Goal: Book appointment/travel/reservation

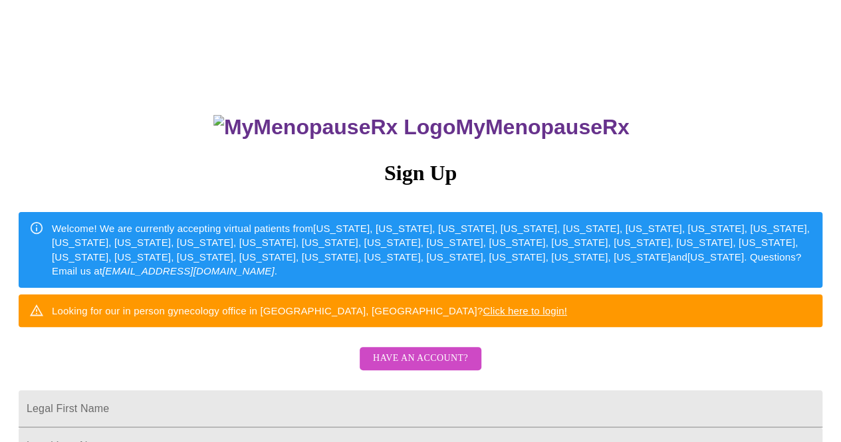
click at [423, 367] on span "Have an account?" at bounding box center [420, 358] width 95 height 17
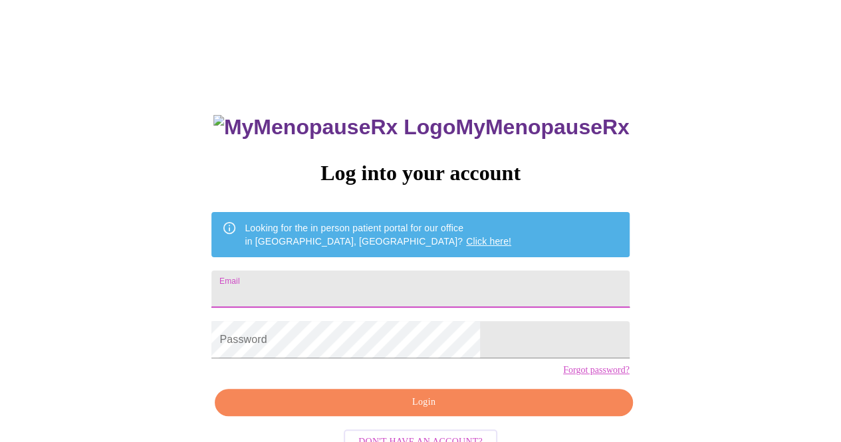
click at [397, 284] on input "Email" at bounding box center [419, 288] width 417 height 37
type input "[EMAIL_ADDRESS][DOMAIN_NAME]"
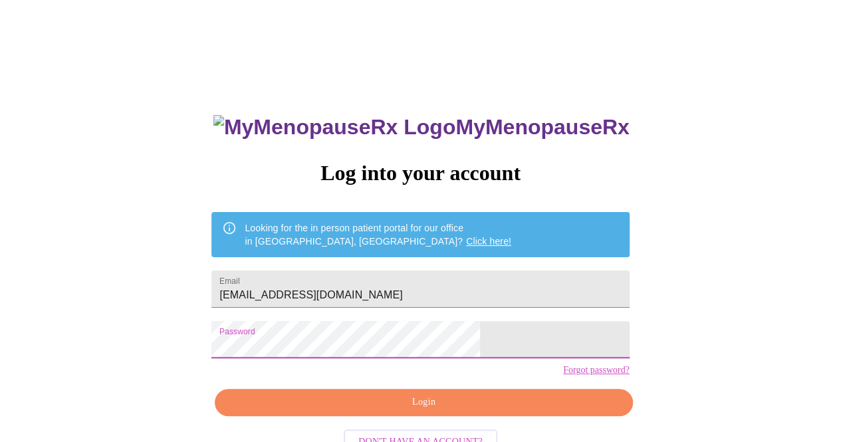
click at [330, 411] on span "Login" at bounding box center [423, 402] width 387 height 17
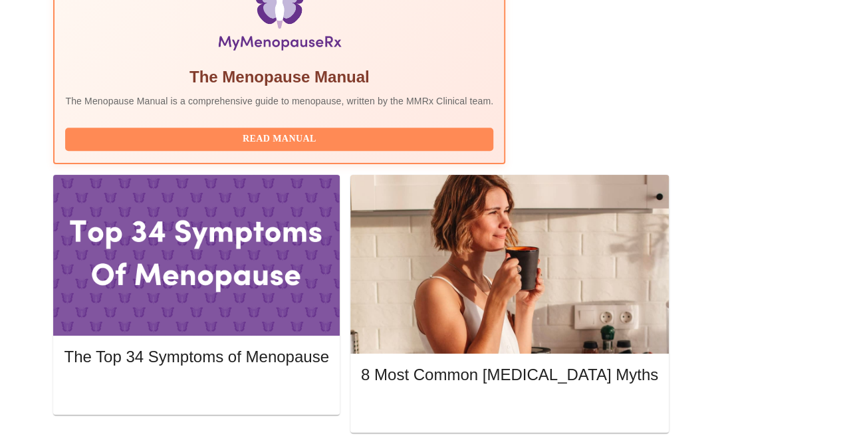
scroll to position [498, 0]
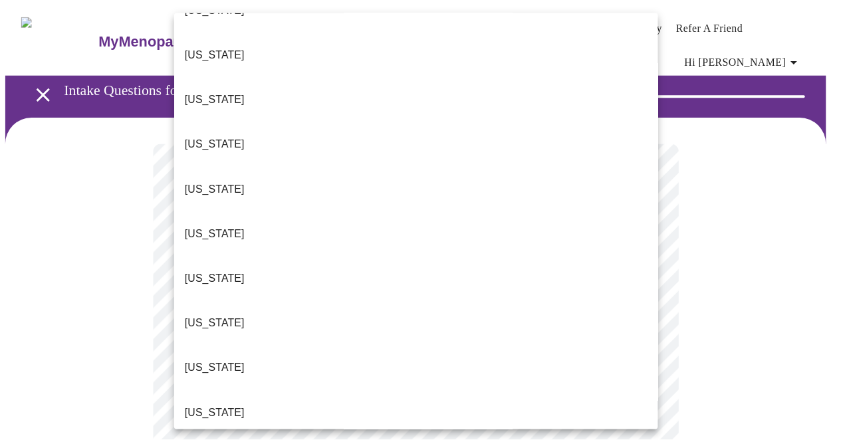
scroll to position [152, 0]
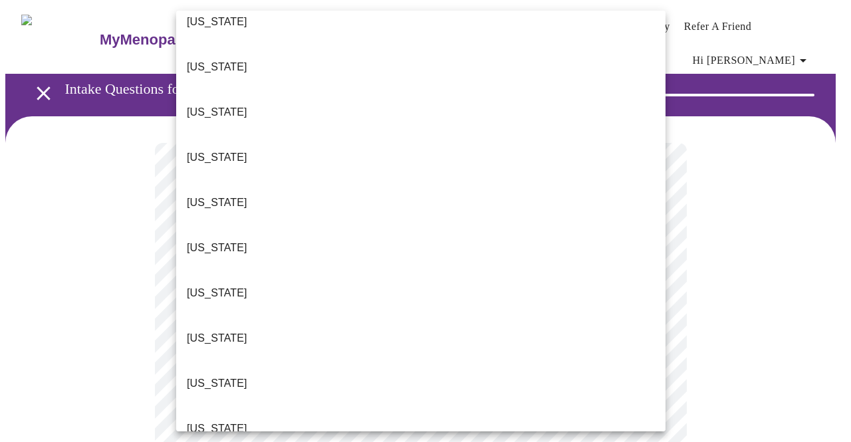
click at [270, 406] on li "[US_STATE]" at bounding box center [420, 428] width 489 height 45
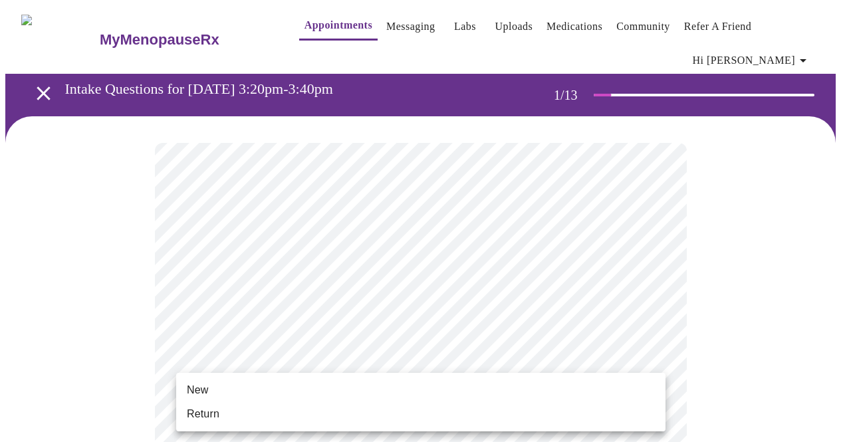
click at [292, 415] on li "Return" at bounding box center [420, 414] width 489 height 24
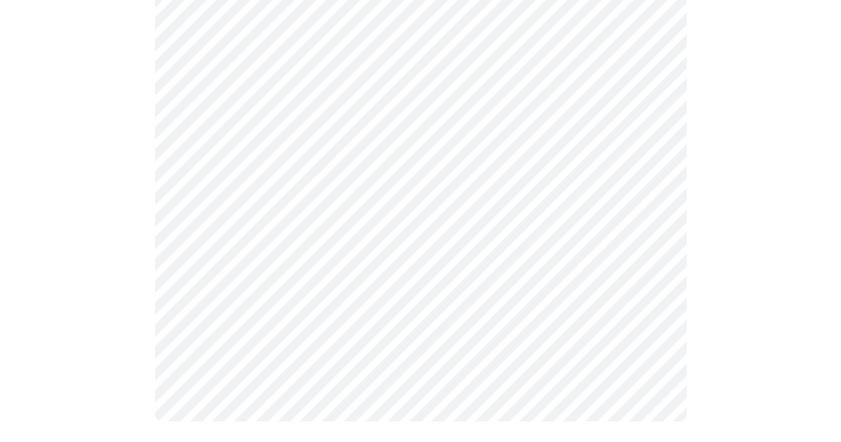
scroll to position [0, 0]
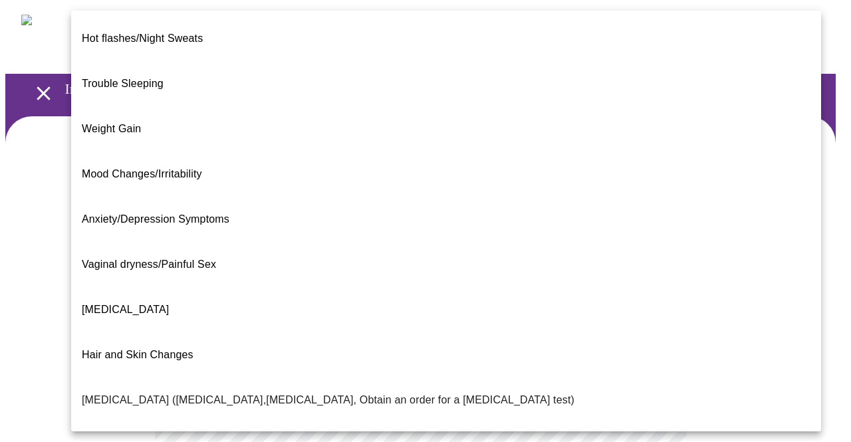
click at [647, 289] on body "MyMenopauseRx Appointments Messaging Labs Uploads Medications Community Refer a…" at bounding box center [425, 413] width 840 height 817
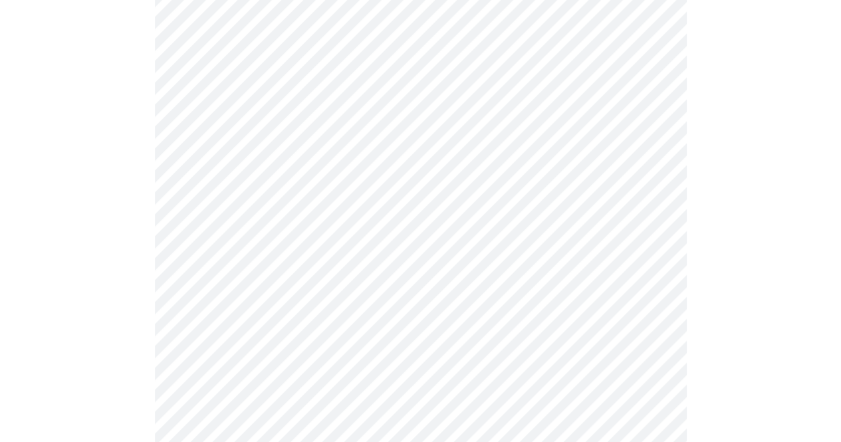
scroll to position [181, 0]
click at [466, 252] on body "MyMenopauseRx Appointments Messaging Labs Uploads Medications Community Refer a…" at bounding box center [425, 229] width 840 height 809
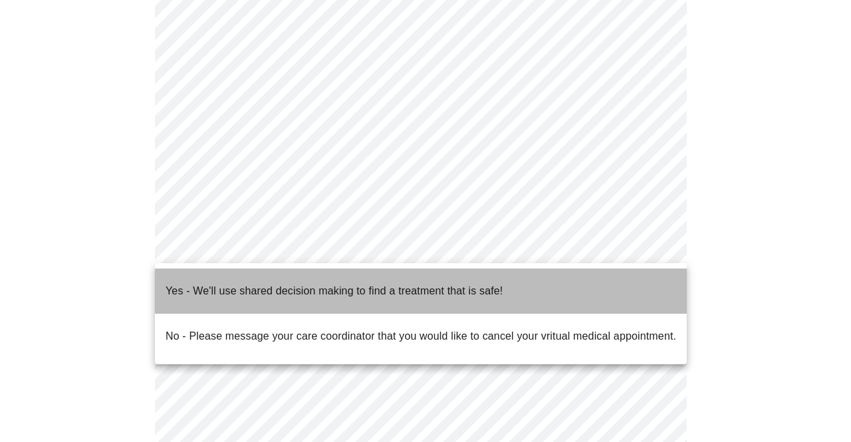
click at [332, 283] on p "Yes - We'll use shared decision making to find a treatment that is safe!" at bounding box center [333, 291] width 337 height 16
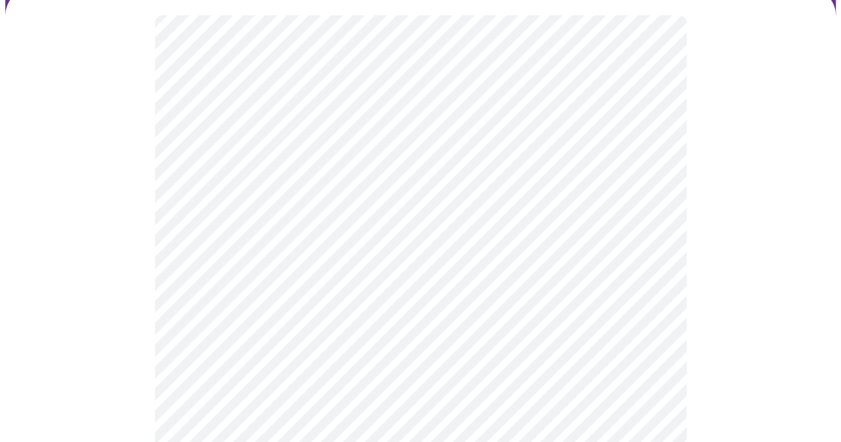
scroll to position [130, 0]
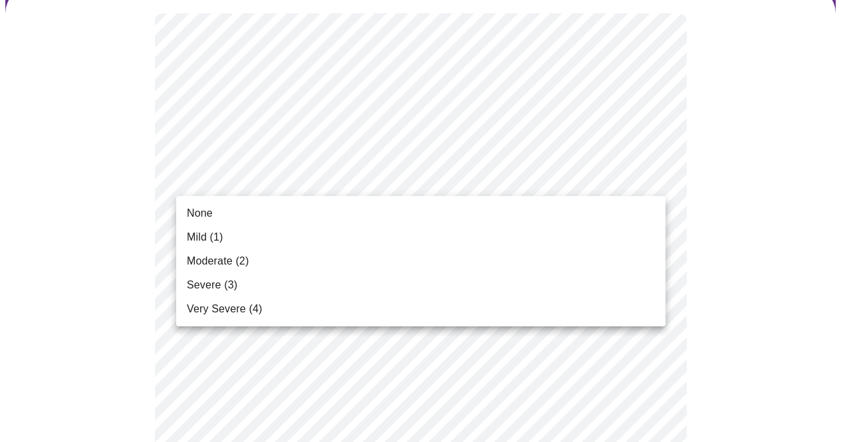
click at [209, 214] on span "None" at bounding box center [200, 213] width 26 height 16
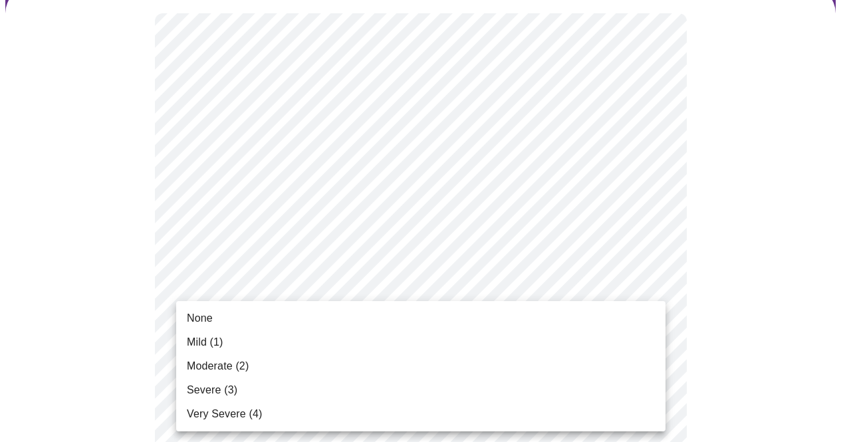
click at [266, 316] on li "None" at bounding box center [420, 318] width 489 height 24
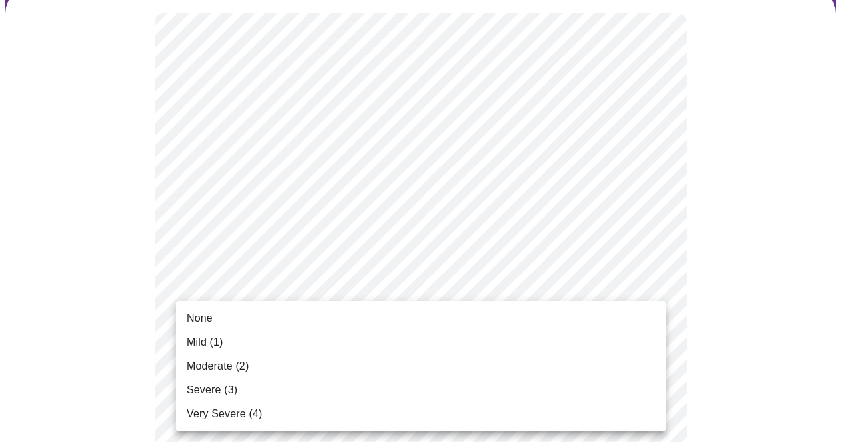
click at [213, 349] on span "Mild (1)" at bounding box center [205, 342] width 37 height 16
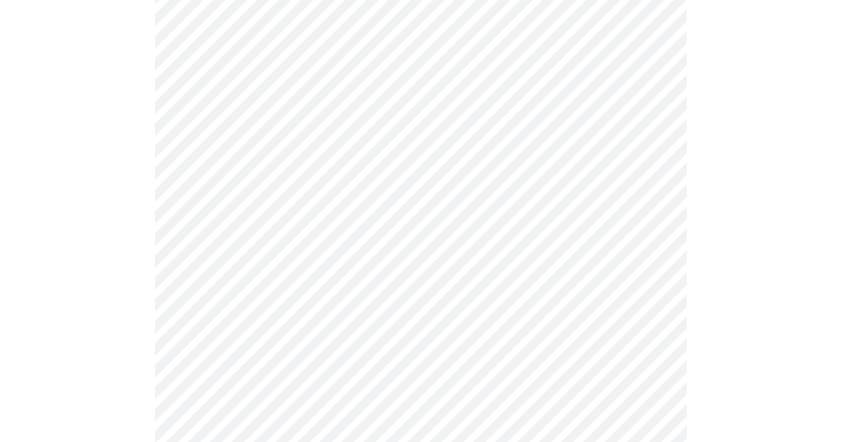
scroll to position [466, 0]
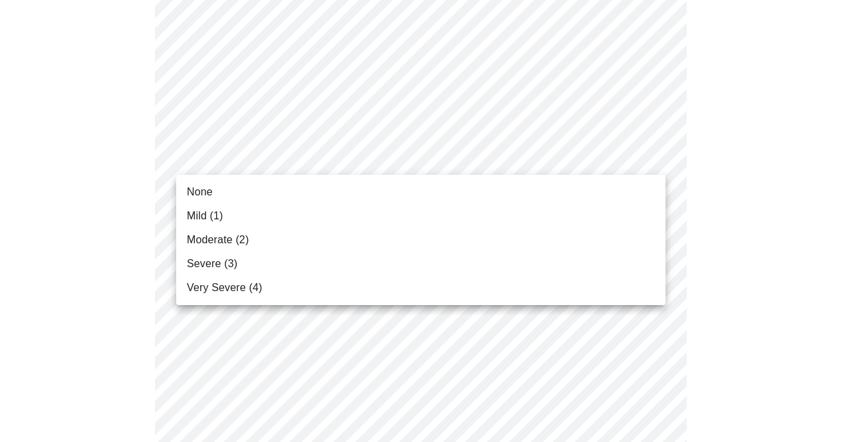
click at [641, 157] on body "MyMenopauseRx Appointments Messaging Labs Uploads Medications Community Refer a…" at bounding box center [425, 405] width 840 height 1730
click at [231, 219] on li "Mild (1)" at bounding box center [420, 216] width 489 height 24
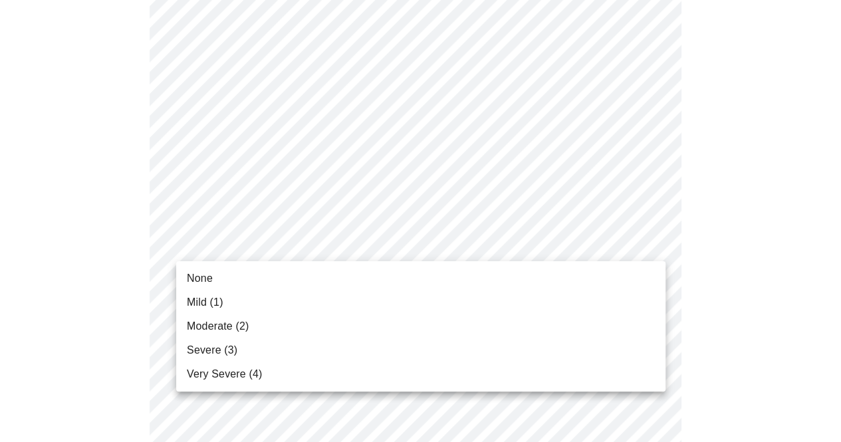
click at [332, 249] on body "MyMenopauseRx Appointments Messaging Labs Uploads Medications Community Refer a…" at bounding box center [420, 396] width 830 height 1712
click at [197, 304] on span "Mild (1)" at bounding box center [205, 302] width 37 height 16
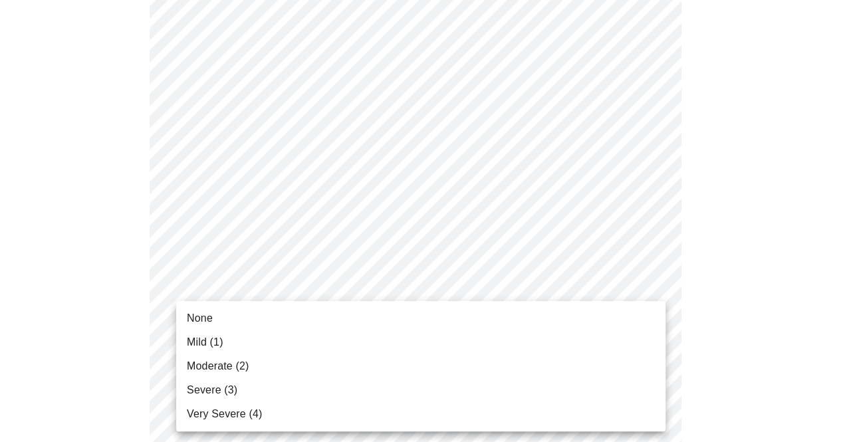
click at [253, 322] on body "MyMenopauseRx Appointments Messaging Labs Uploads Medications Community Refer a…" at bounding box center [420, 386] width 830 height 1693
click at [210, 348] on span "Mild (1)" at bounding box center [205, 342] width 37 height 16
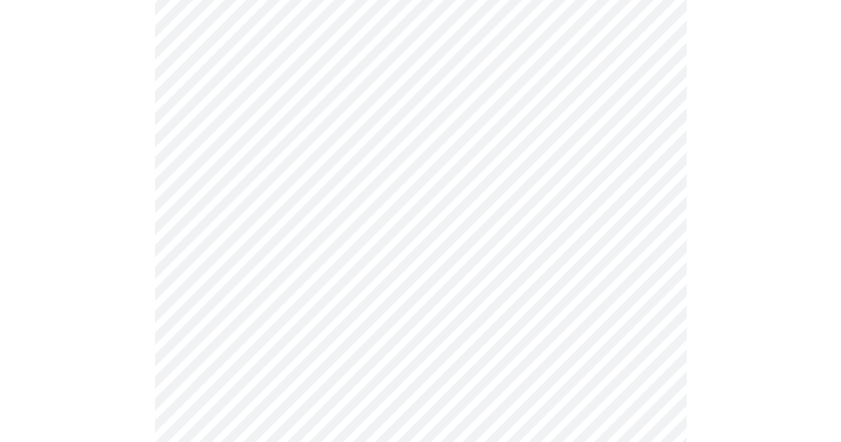
scroll to position [711, 0]
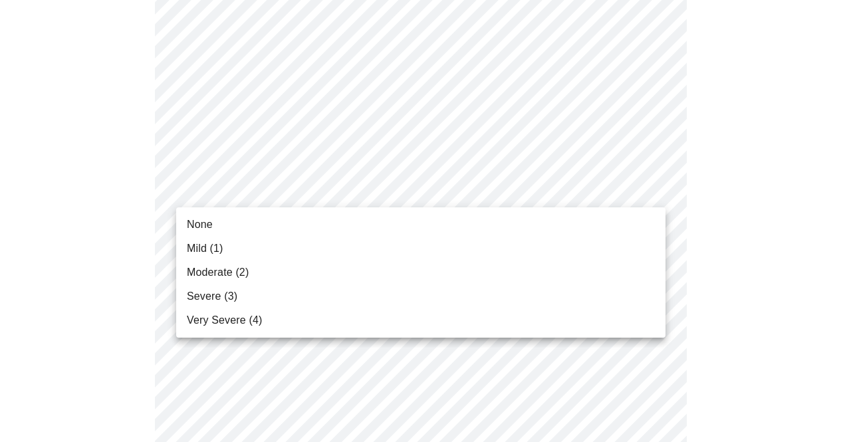
click at [504, 189] on body "MyMenopauseRx Appointments Messaging Labs Uploads Medications Community Refer a…" at bounding box center [425, 131] width 840 height 1674
click at [217, 249] on span "Mild (1)" at bounding box center [205, 249] width 37 height 16
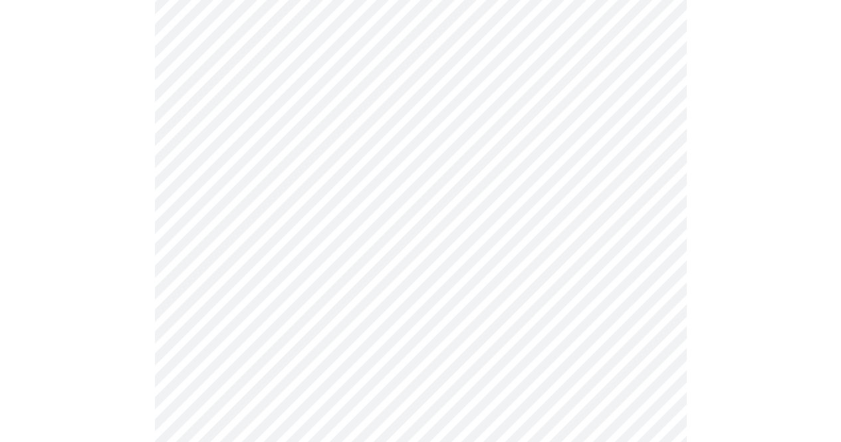
click at [329, 404] on body "MyMenopauseRx Appointments Messaging Labs Uploads Medications Community Refer a…" at bounding box center [420, 122] width 830 height 1656
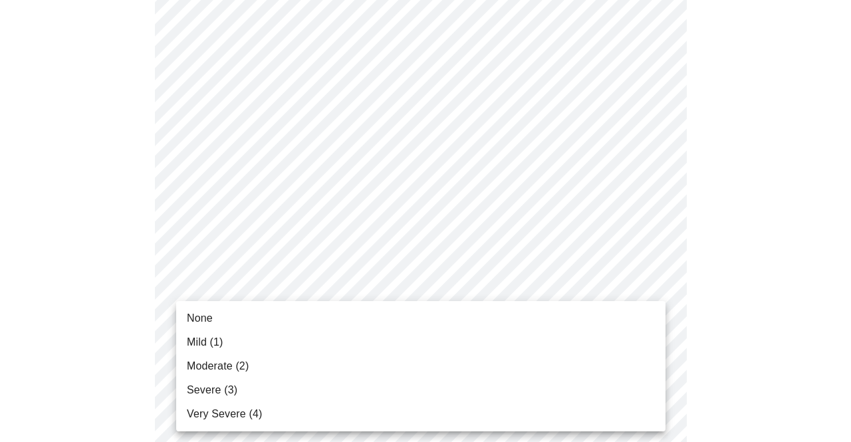
click at [573, 269] on div at bounding box center [425, 221] width 851 height 442
click at [644, 293] on body "MyMenopauseRx Appointments Messaging Labs Uploads Medications Community Refer a…" at bounding box center [425, 122] width 840 height 1656
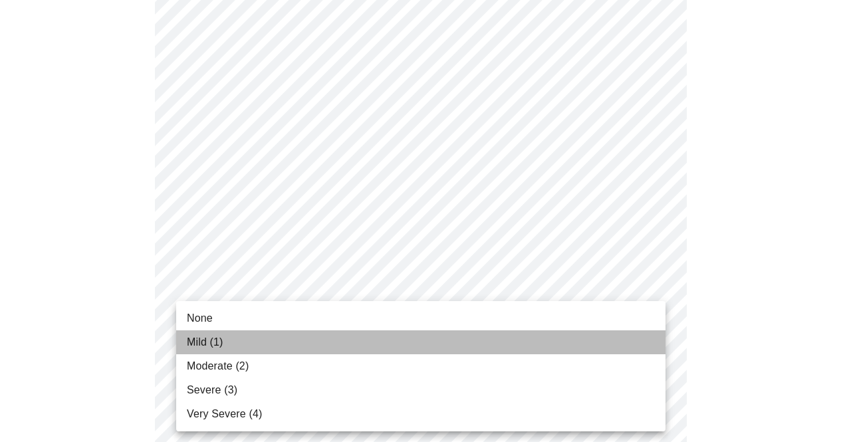
click at [203, 350] on span "Mild (1)" at bounding box center [205, 342] width 37 height 16
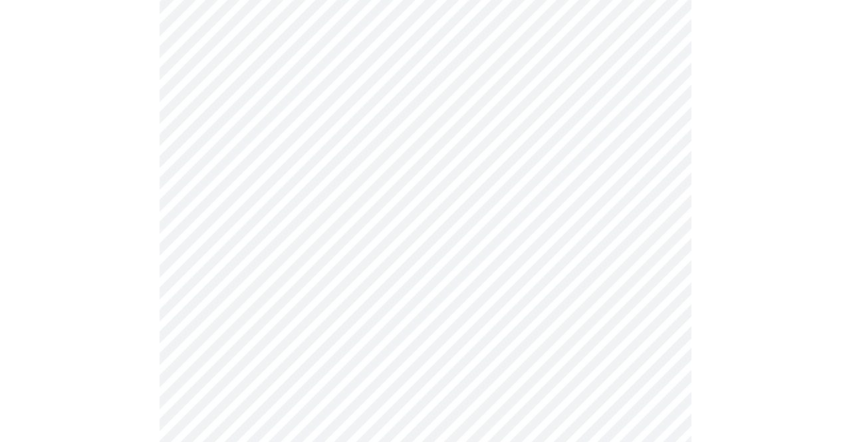
click at [211, 297] on body "MyMenopauseRx Appointments Messaging Labs Uploads Medications Community Refer a…" at bounding box center [425, 112] width 840 height 1637
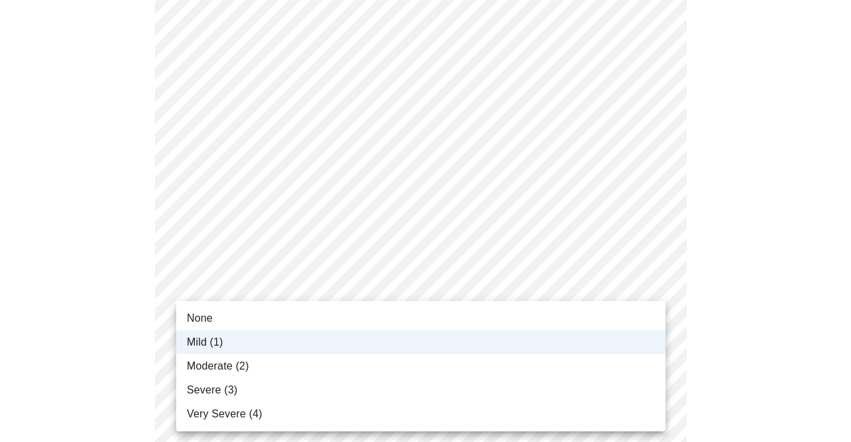
click at [217, 363] on span "Moderate (2)" at bounding box center [218, 366] width 62 height 16
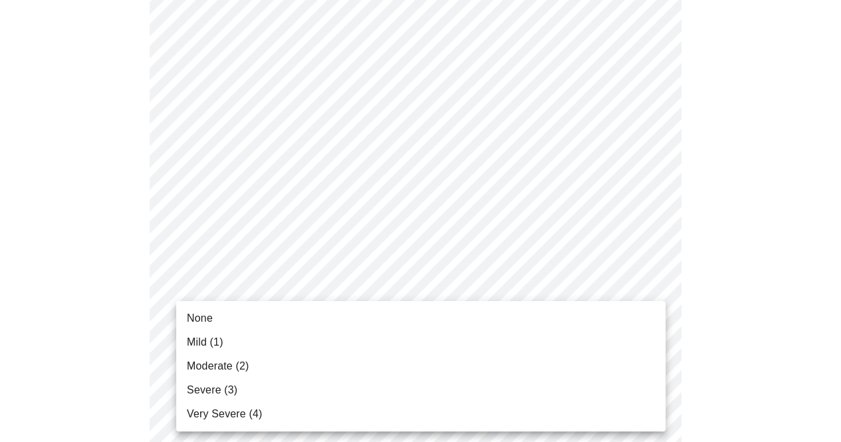
click at [251, 395] on body "MyMenopauseRx Appointments Messaging Labs Uploads Medications Community Refer a…" at bounding box center [420, 112] width 830 height 1637
click at [216, 370] on span "Moderate (2)" at bounding box center [218, 366] width 62 height 16
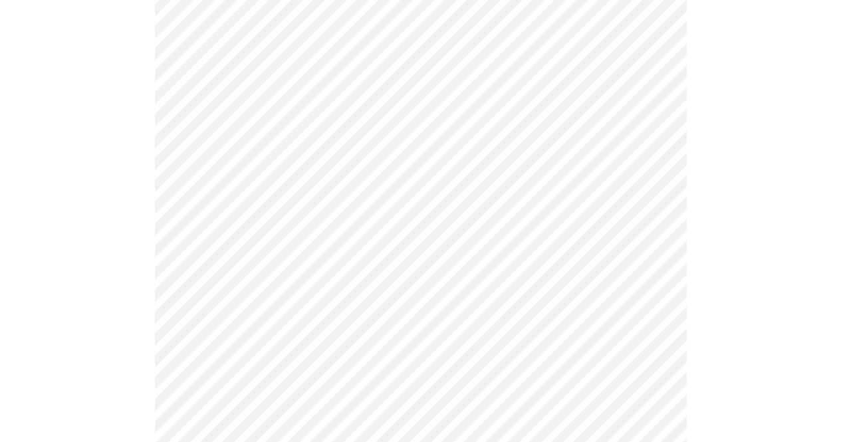
scroll to position [933, 0]
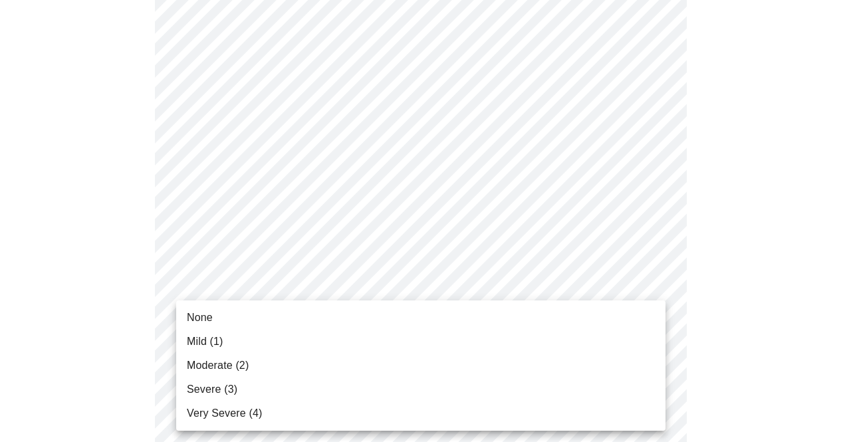
click at [207, 359] on span "Moderate (2)" at bounding box center [218, 365] width 62 height 16
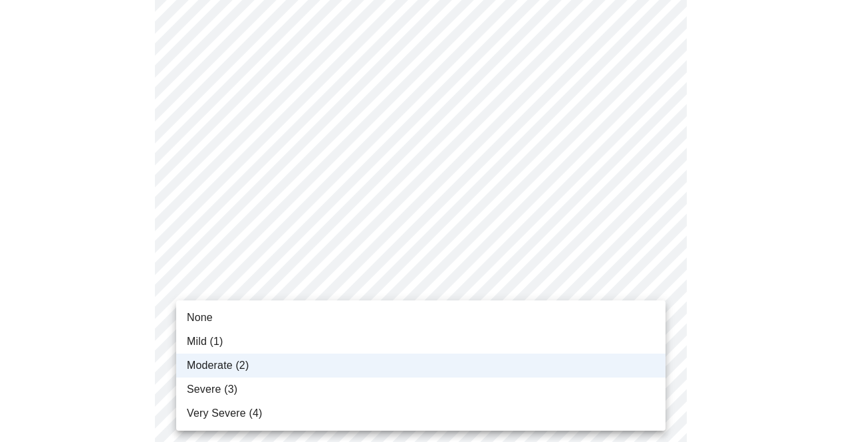
click at [214, 348] on span "Mild (1)" at bounding box center [205, 342] width 37 height 16
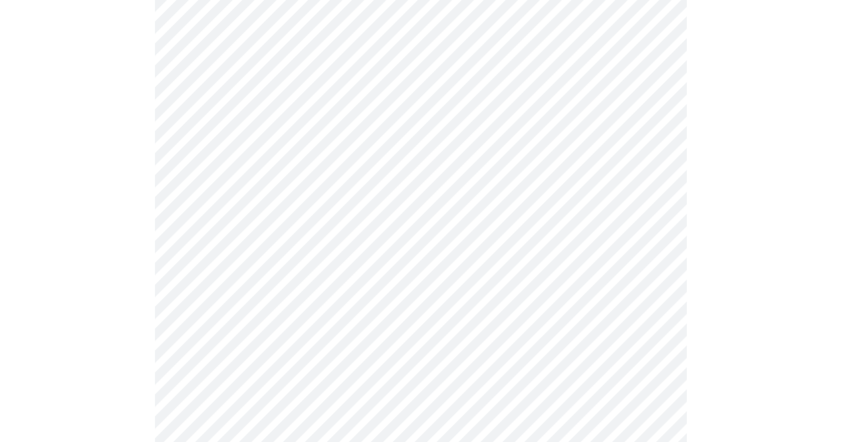
drag, startPoint x: 840, startPoint y: 277, endPoint x: 844, endPoint y: 302, distance: 25.6
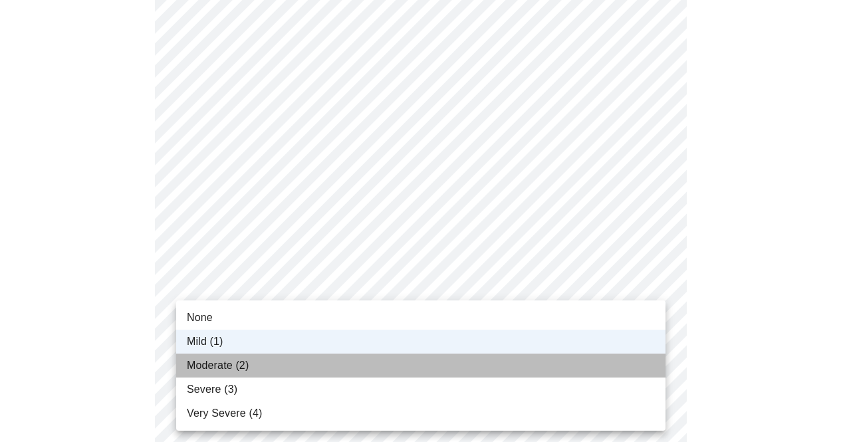
click at [205, 369] on span "Moderate (2)" at bounding box center [218, 365] width 62 height 16
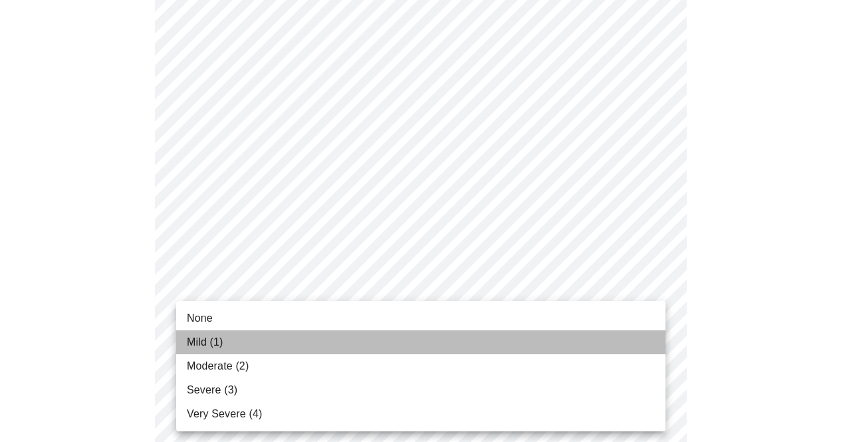
click at [202, 350] on span "Mild (1)" at bounding box center [205, 342] width 37 height 16
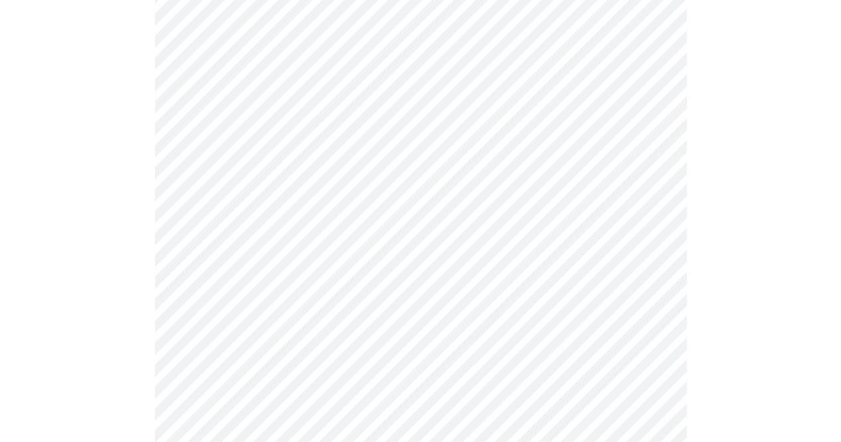
scroll to position [591, 0]
click at [397, 234] on body "MyMenopauseRx Appointments Messaging Labs Uploads Medications Community Refer a…" at bounding box center [425, 79] width 840 height 1328
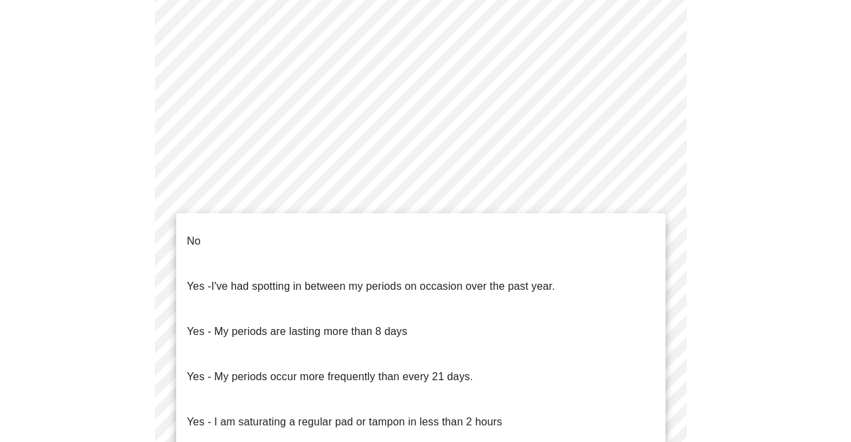
click at [500, 191] on div at bounding box center [425, 221] width 851 height 442
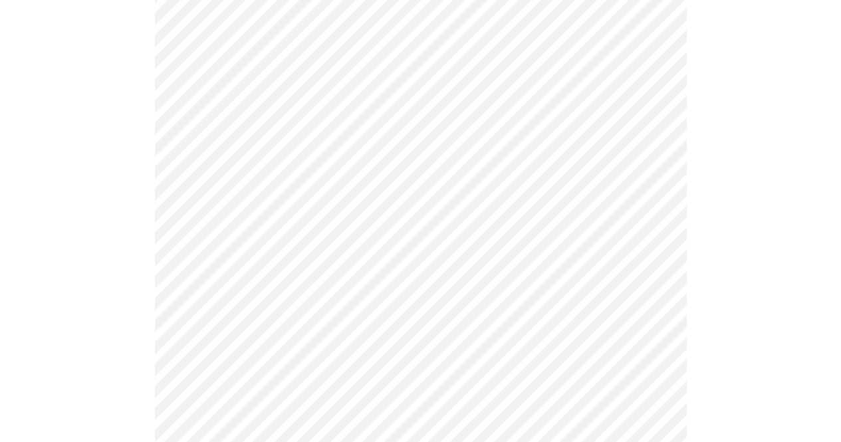
click at [498, 234] on body "MyMenopauseRx Appointments Messaging Labs Uploads Medications Community Refer a…" at bounding box center [420, 79] width 830 height 1328
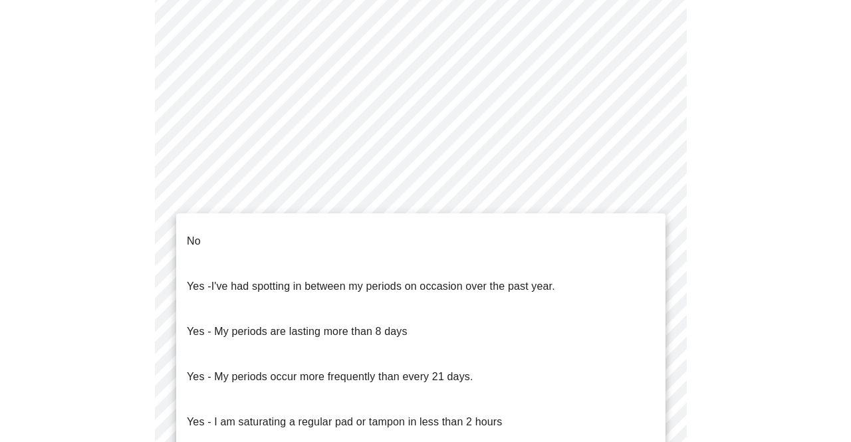
click at [287, 235] on li "No" at bounding box center [420, 241] width 489 height 45
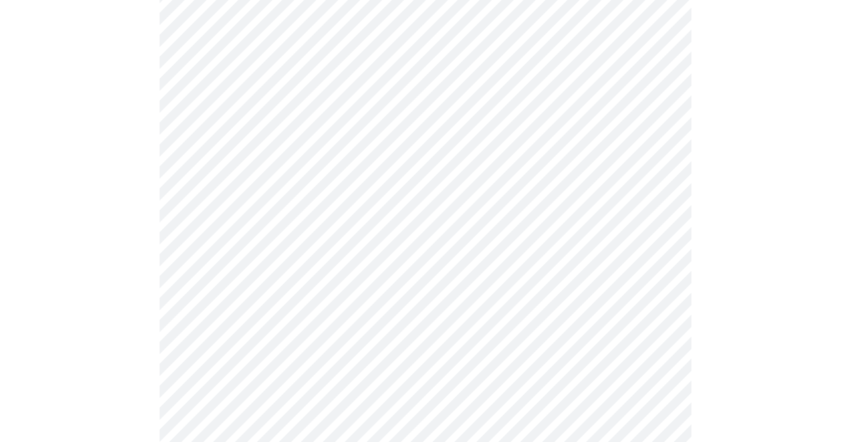
click at [280, 341] on body "MyMenopauseRx Appointments Messaging Labs Uploads Medications Community Refer a…" at bounding box center [425, 75] width 840 height 1321
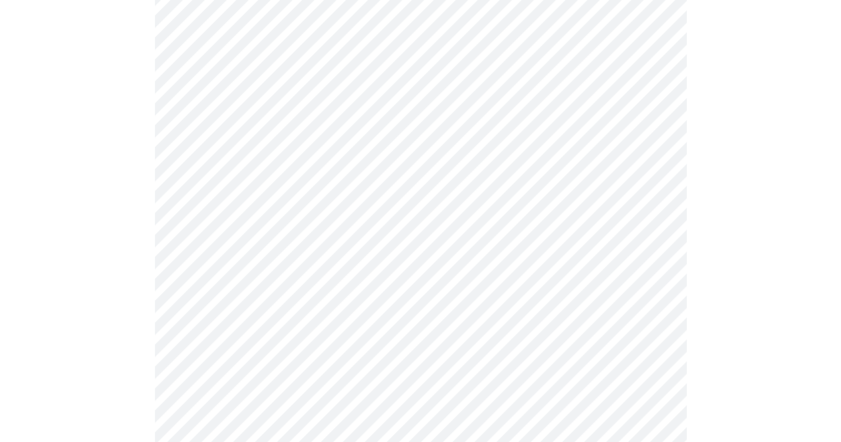
scroll to position [743, 0]
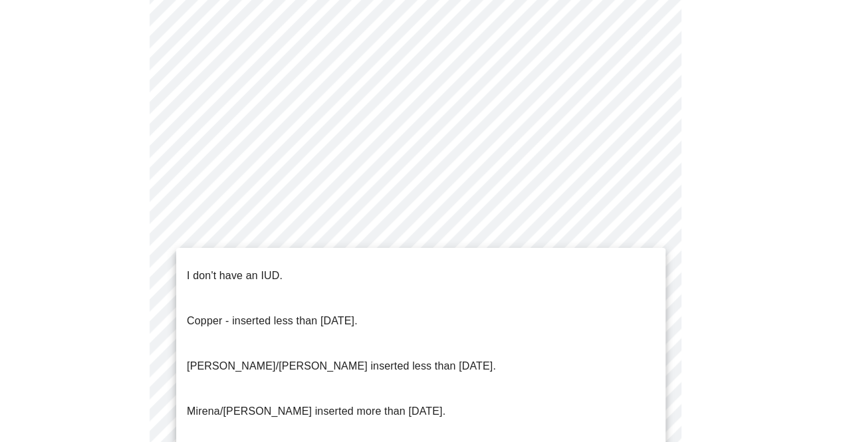
click at [258, 276] on span "I don't have an IUD." at bounding box center [235, 275] width 96 height 37
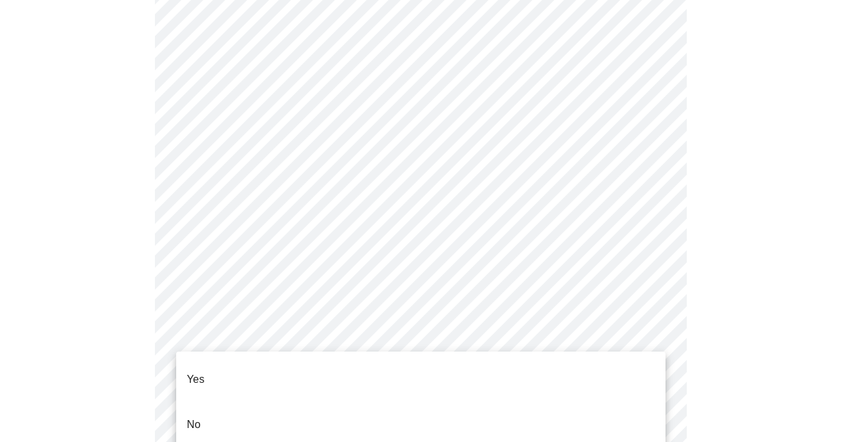
click at [225, 367] on li "Yes" at bounding box center [420, 379] width 489 height 45
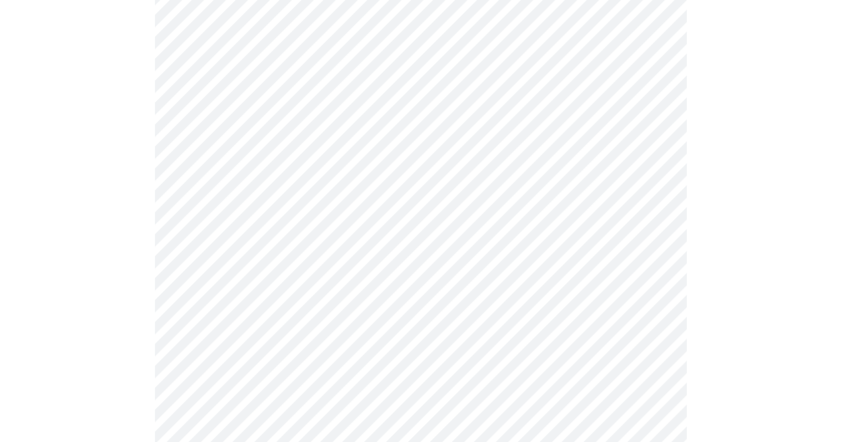
scroll to position [272, 0]
click at [656, 203] on body "MyMenopauseRx Appointments Messaging Labs Uploads Medications Community Refer a…" at bounding box center [425, 233] width 840 height 1001
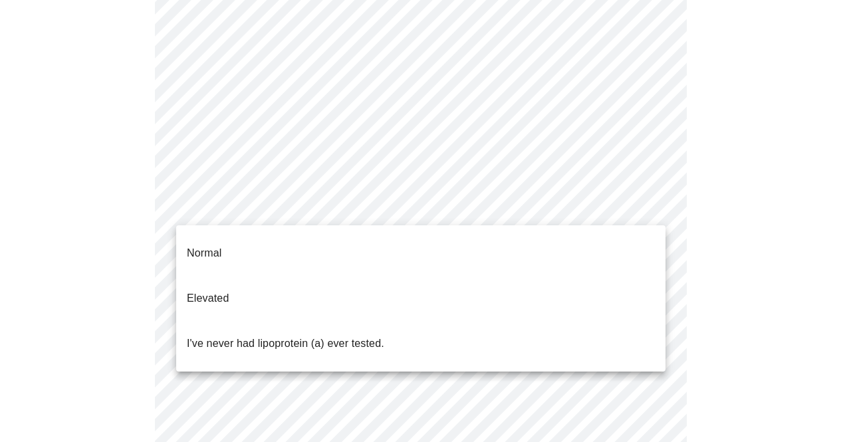
click at [342, 336] on p "I've never had lipoprotein (a) ever tested." at bounding box center [285, 344] width 197 height 16
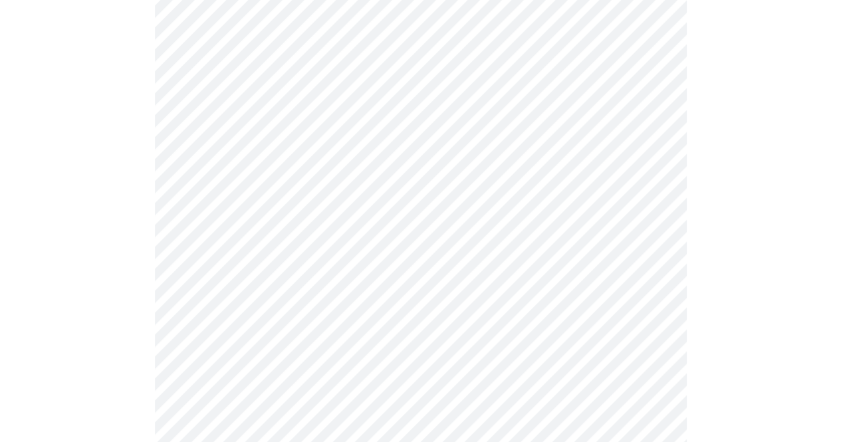
scroll to position [3482, 0]
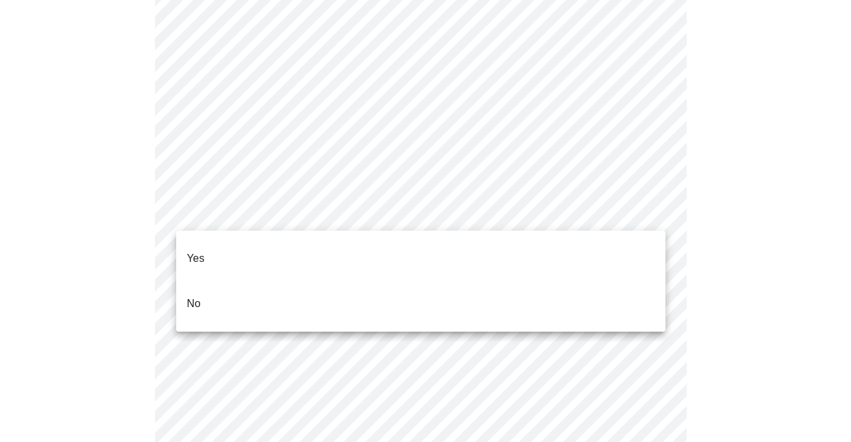
click at [264, 284] on li "No" at bounding box center [420, 303] width 489 height 45
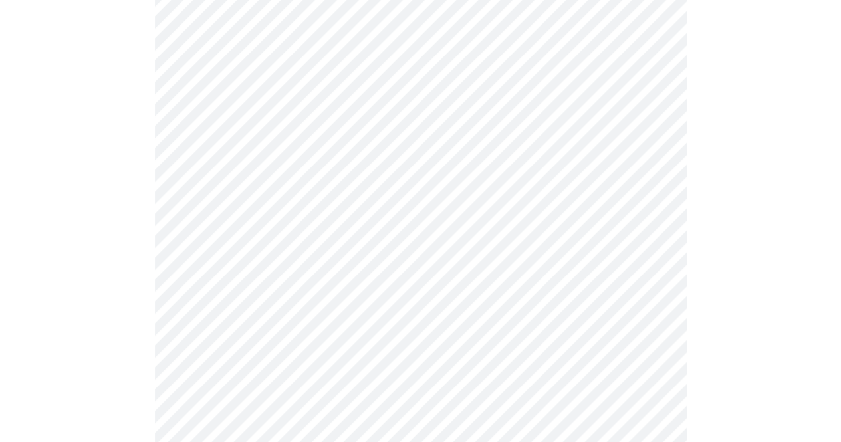
scroll to position [0, 0]
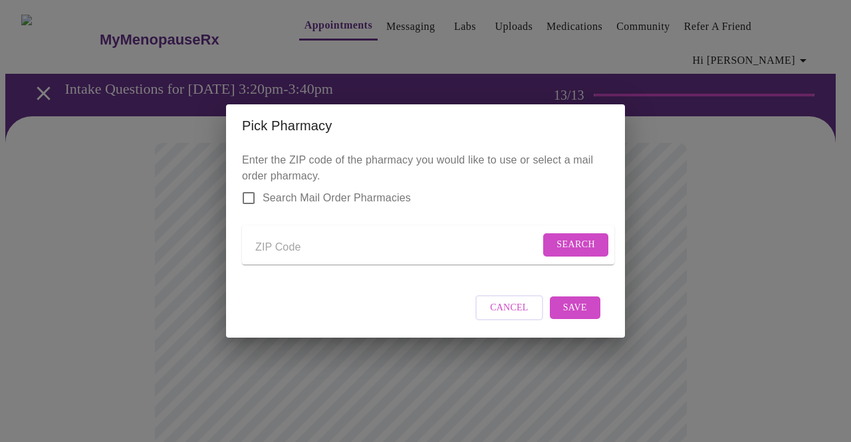
click at [513, 316] on span "Cancel" at bounding box center [509, 308] width 39 height 17
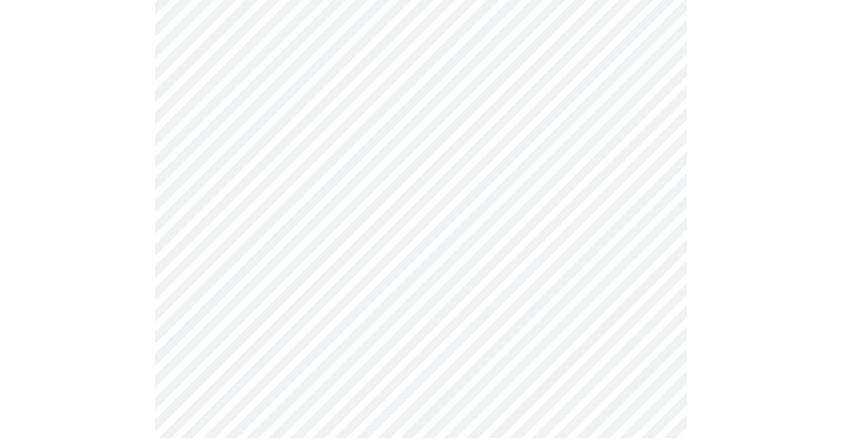
scroll to position [990, 0]
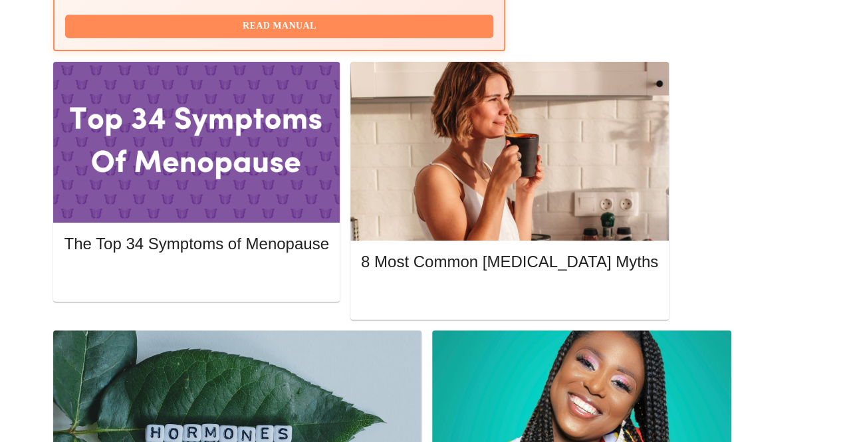
scroll to position [581, 0]
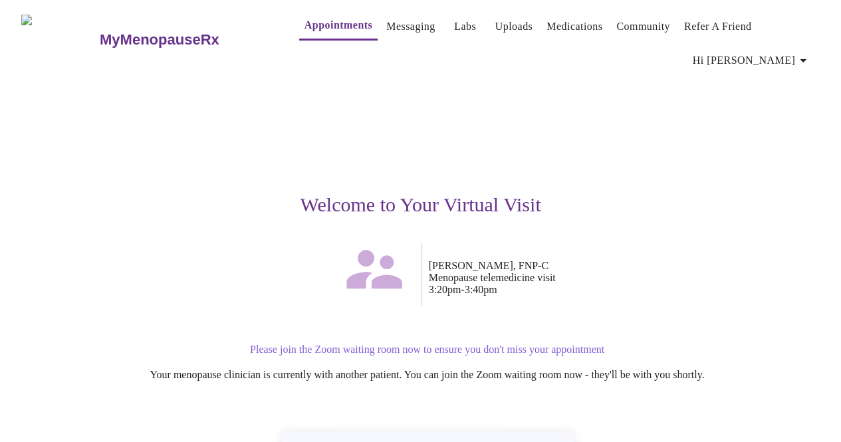
scroll to position [130, 0]
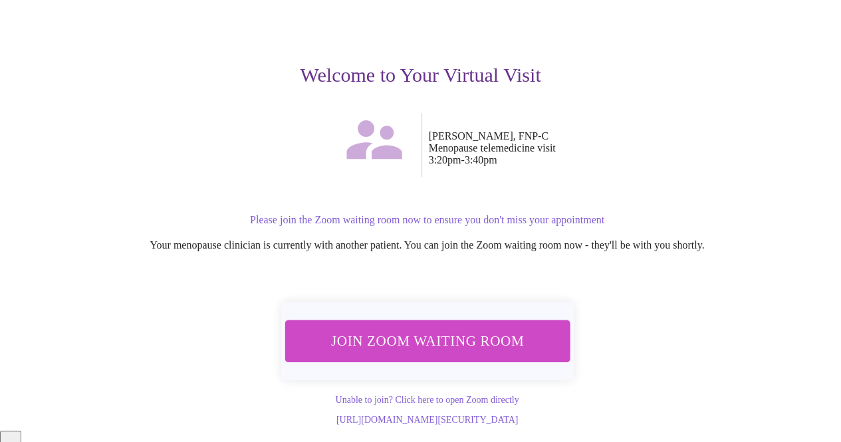
click at [415, 335] on span "Join Zoom Waiting Room" at bounding box center [427, 340] width 250 height 25
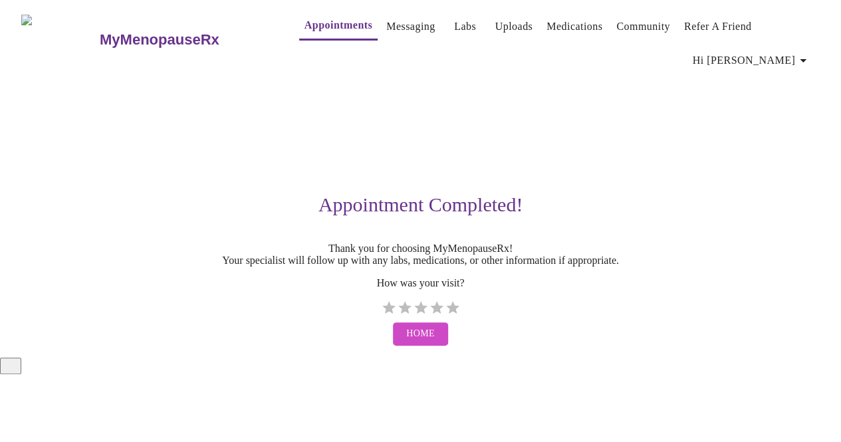
scroll to position [0, 0]
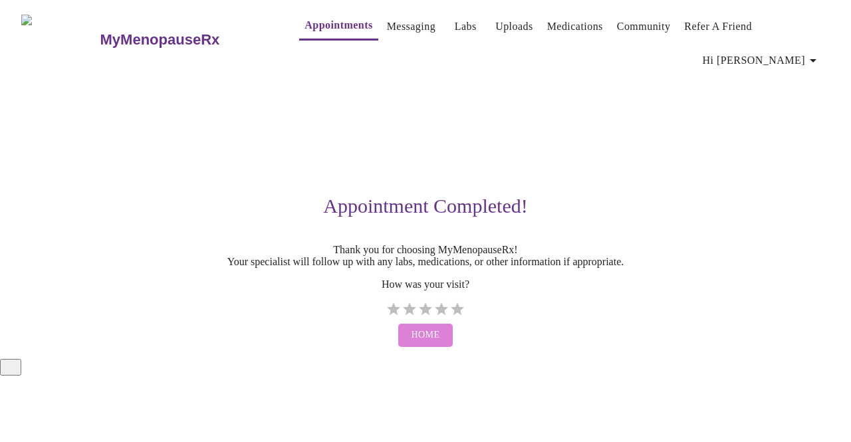
click at [443, 343] on button "Home" at bounding box center [425, 335] width 55 height 23
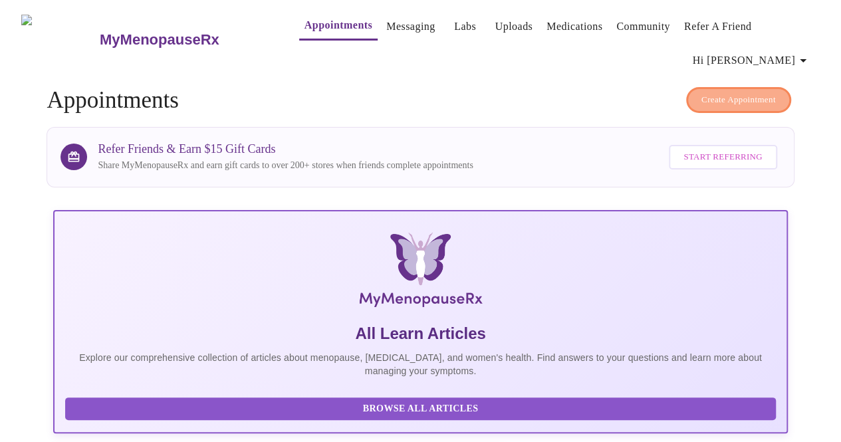
click at [754, 101] on span "Create Appointment" at bounding box center [738, 99] width 74 height 15
